Goal: Task Accomplishment & Management: Use online tool/utility

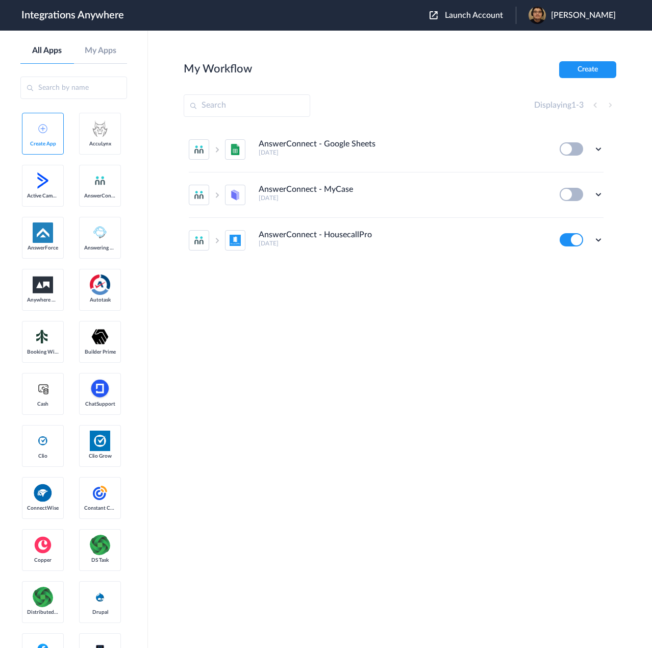
click at [495, 11] on button "Launch Account" at bounding box center [472, 16] width 86 height 10
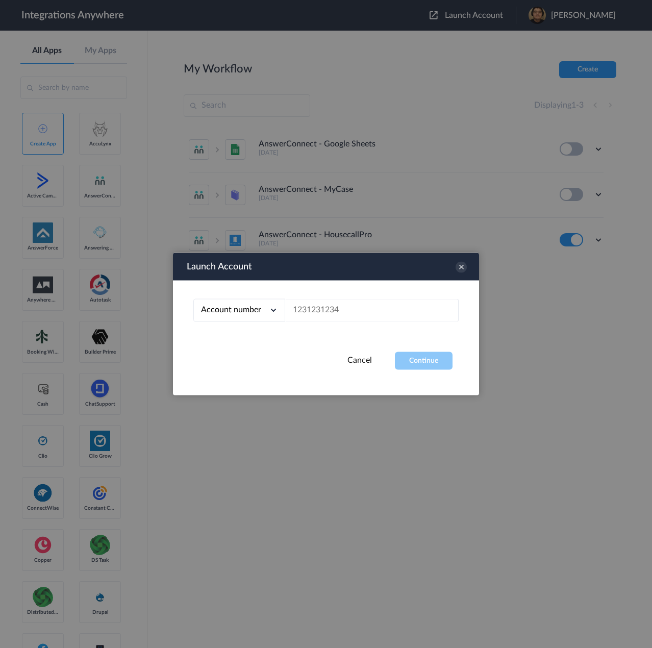
click at [497, 16] on div at bounding box center [326, 324] width 652 height 648
click at [381, 303] on input "text" at bounding box center [371, 310] width 173 height 23
paste input "2528420190"
click at [411, 367] on button "Continue" at bounding box center [424, 361] width 58 height 18
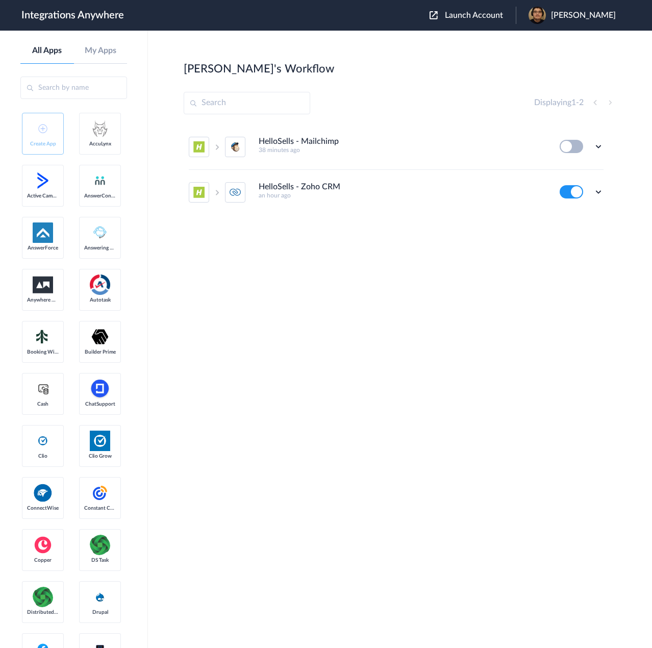
click at [595, 141] on div "Edit Task history Delete" at bounding box center [581, 146] width 44 height 13
click at [598, 147] on icon at bounding box center [598, 146] width 10 height 10
click at [569, 186] on link "Task history" at bounding box center [569, 188] width 49 height 7
click at [580, 145] on button at bounding box center [570, 146] width 23 height 13
click at [567, 148] on button at bounding box center [570, 146] width 23 height 13
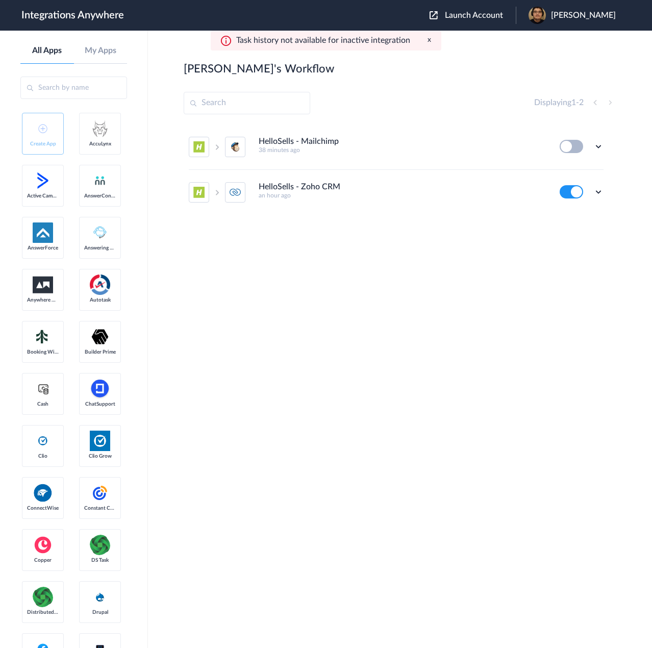
drag, startPoint x: 567, startPoint y: 148, endPoint x: 577, endPoint y: 149, distance: 10.2
click at [566, 148] on button at bounding box center [570, 146] width 23 height 13
click at [597, 146] on icon at bounding box center [598, 146] width 10 height 10
click at [574, 172] on li "Edit" at bounding box center [570, 170] width 66 height 19
click at [597, 150] on icon at bounding box center [598, 146] width 10 height 10
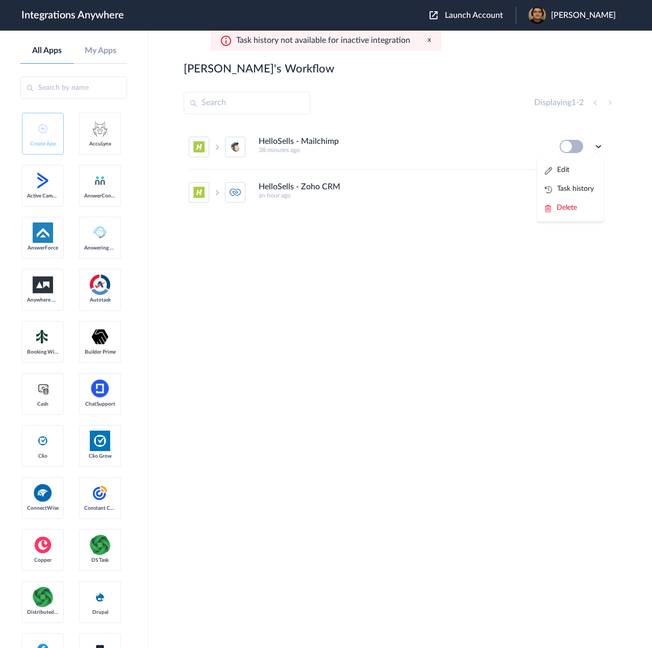
click at [585, 187] on link "Task history" at bounding box center [569, 188] width 49 height 7
click at [495, 15] on span "Launch Account" at bounding box center [474, 15] width 58 height 8
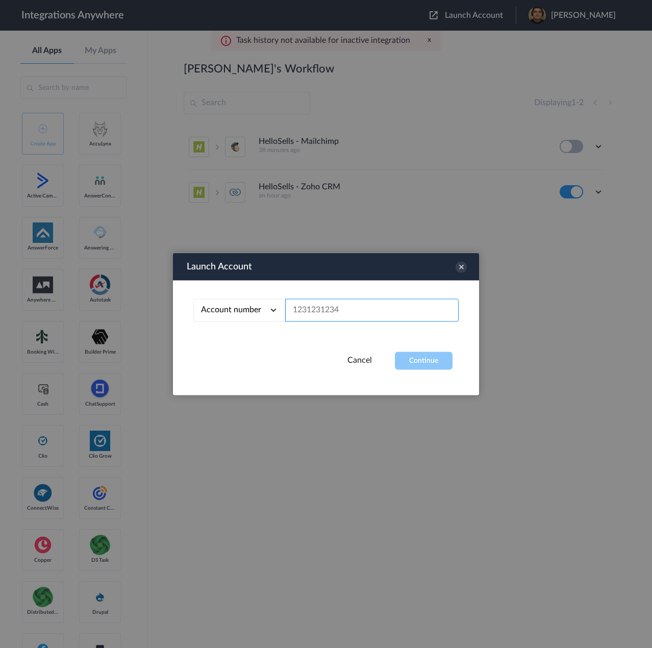
click at [384, 310] on input "text" at bounding box center [371, 310] width 173 height 23
paste input "2528420190"
type input "2528420190"
click at [424, 362] on button "Continue" at bounding box center [424, 361] width 58 height 18
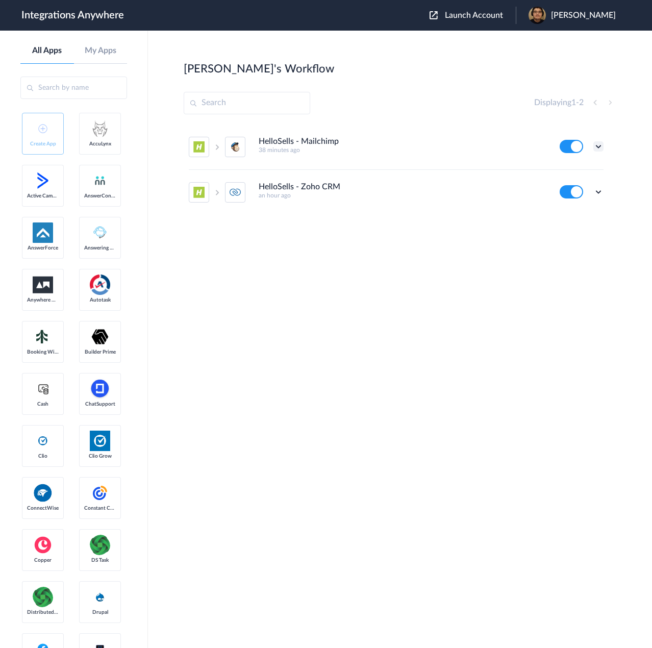
click at [601, 149] on icon at bounding box center [598, 146] width 10 height 10
click at [564, 192] on link "Task history" at bounding box center [569, 188] width 49 height 7
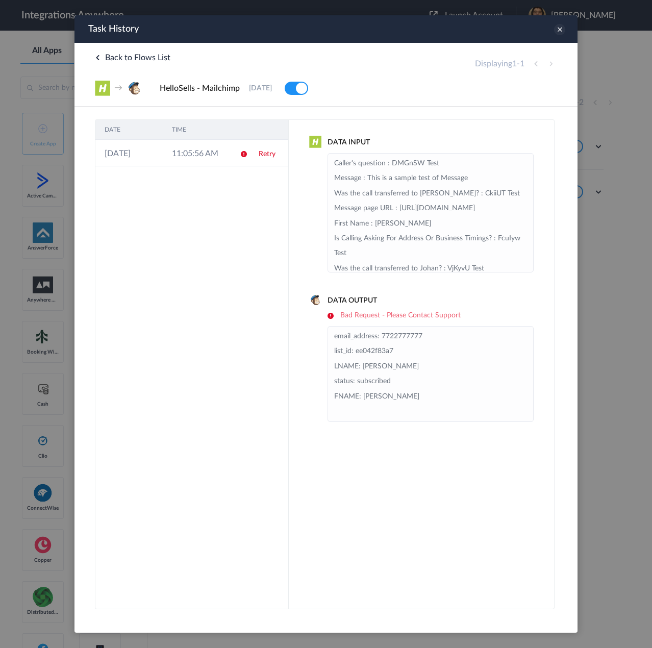
click at [558, 28] on icon at bounding box center [559, 29] width 11 height 11
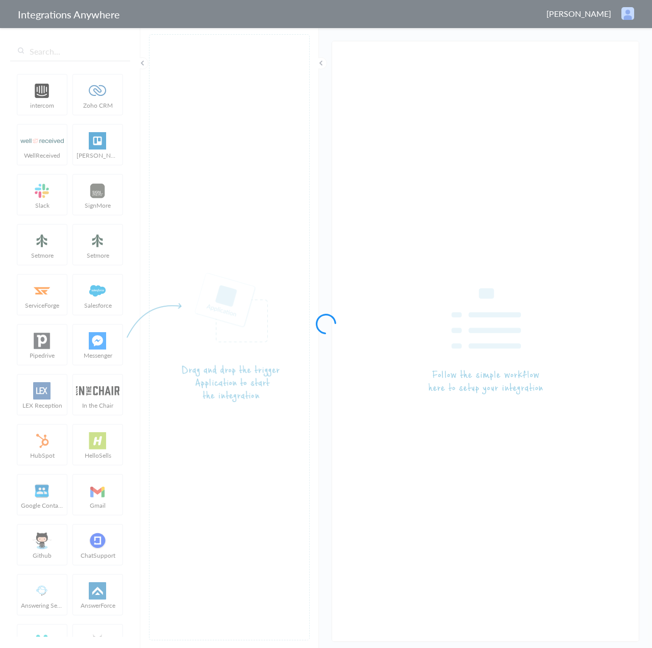
type input "HelloSells - Mailchimp"
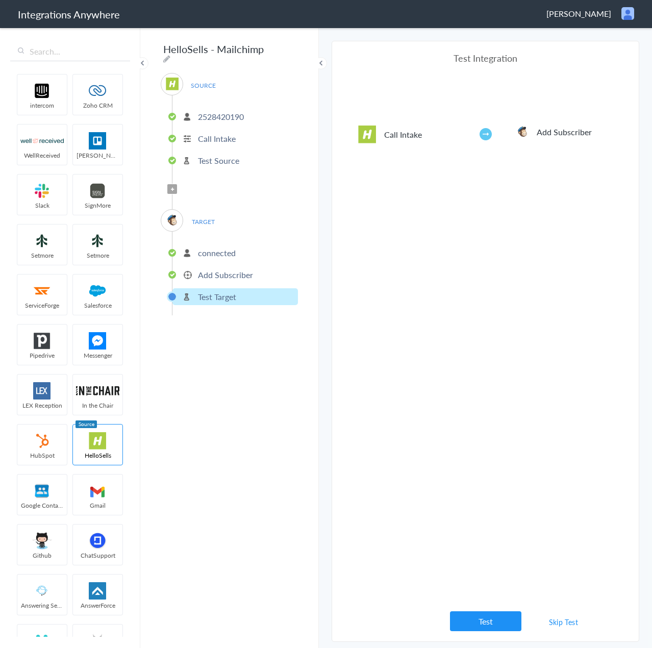
click at [549, 623] on link "Skip Test" at bounding box center [563, 621] width 54 height 18
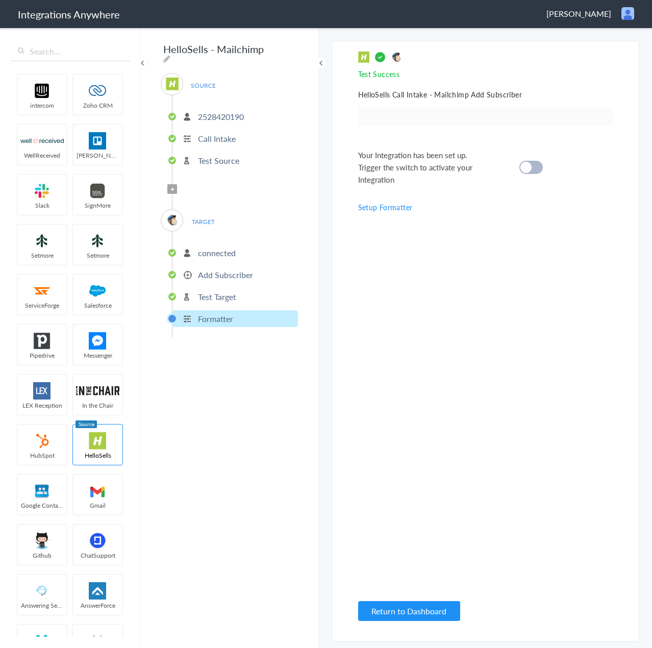
drag, startPoint x: 545, startPoint y: 162, endPoint x: 539, endPoint y: 167, distance: 8.1
click at [542, 164] on div "Your Integration has been set up. Trigger the switch to activate your Integrati…" at bounding box center [472, 167] width 229 height 37
click at [535, 168] on div at bounding box center [530, 167] width 23 height 13
